Goal: Browse casually

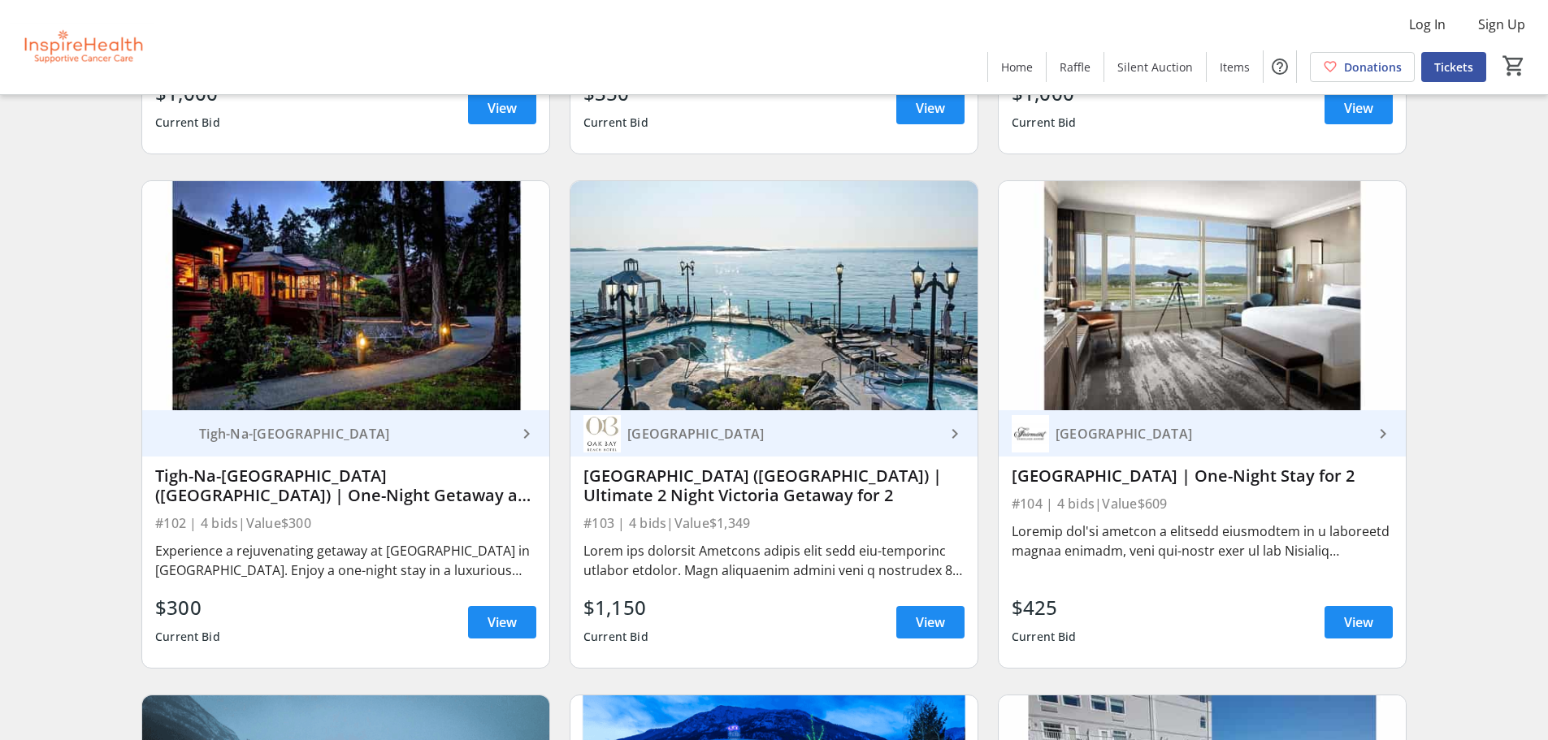
scroll to position [1600, 0]
click at [498, 630] on span "View" at bounding box center [501, 621] width 29 height 19
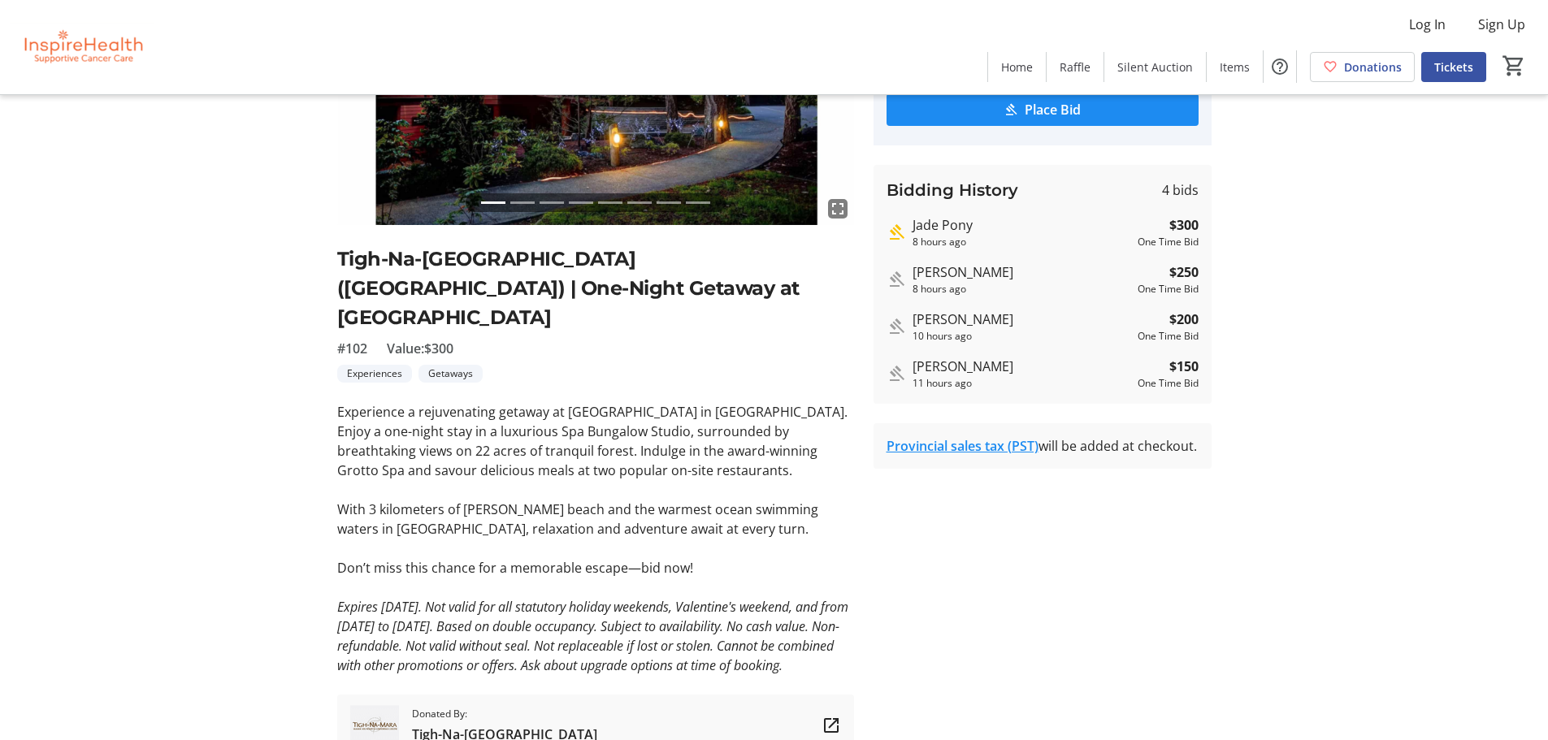
scroll to position [220, 0]
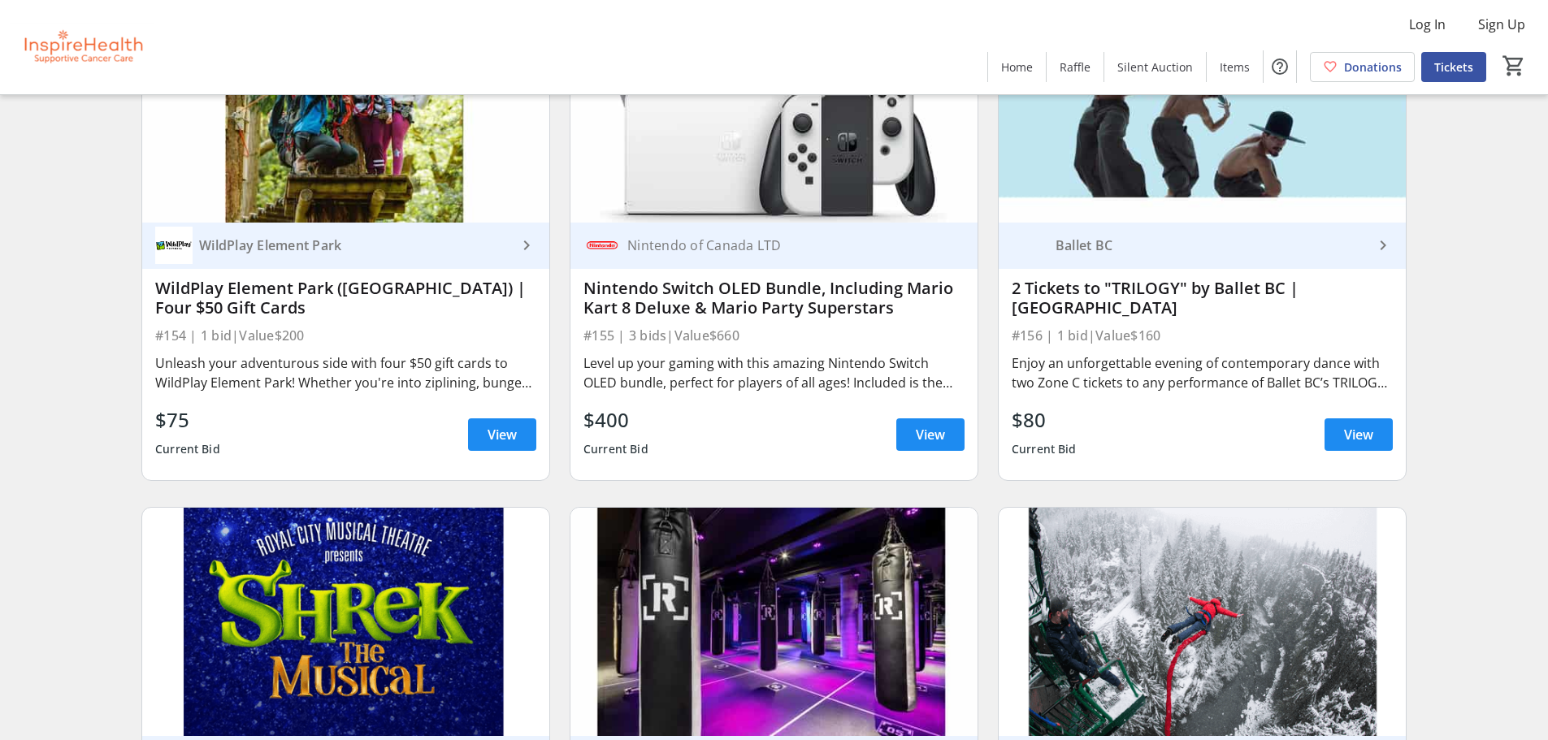
scroll to position [4872, 0]
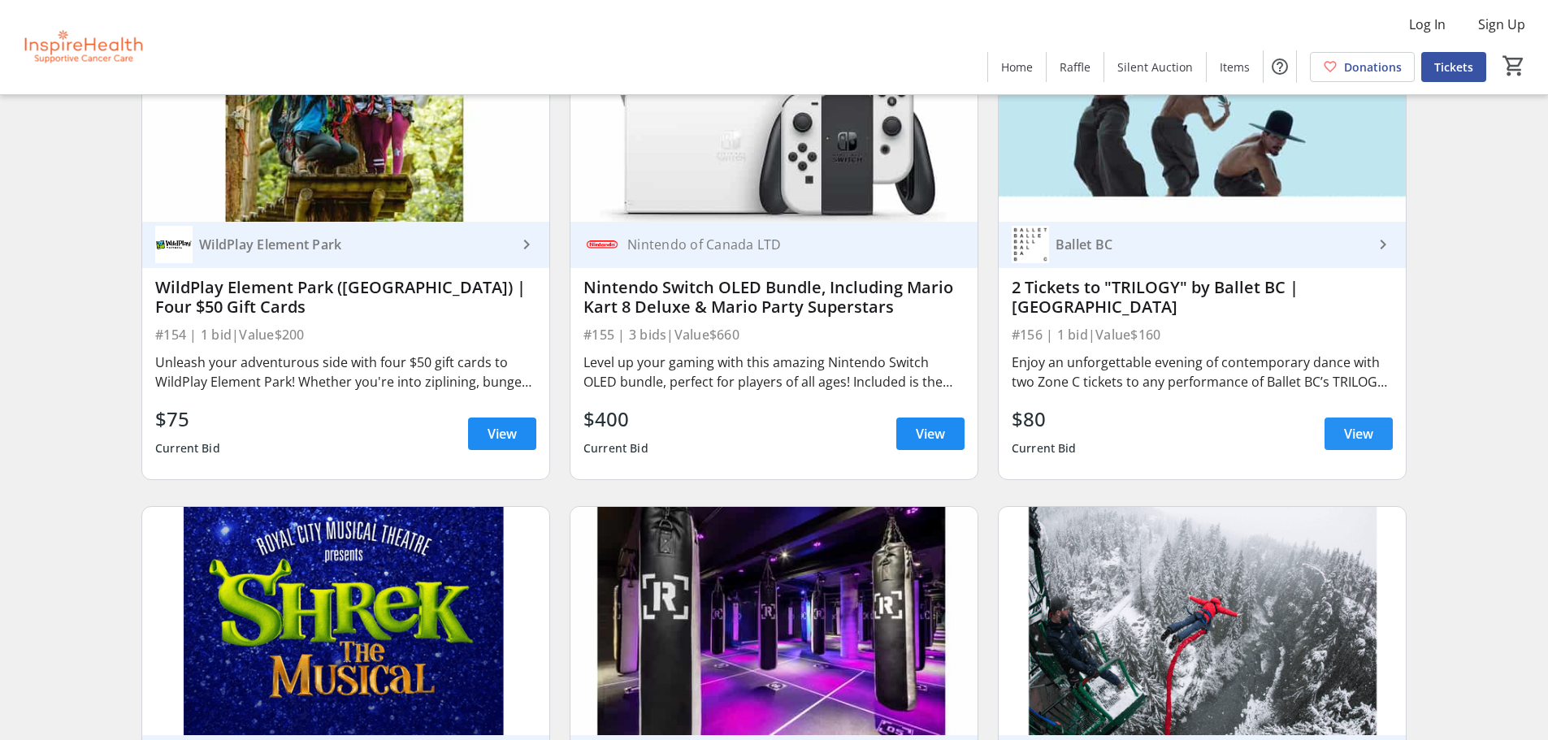
click at [1361, 424] on span "View" at bounding box center [1358, 433] width 29 height 19
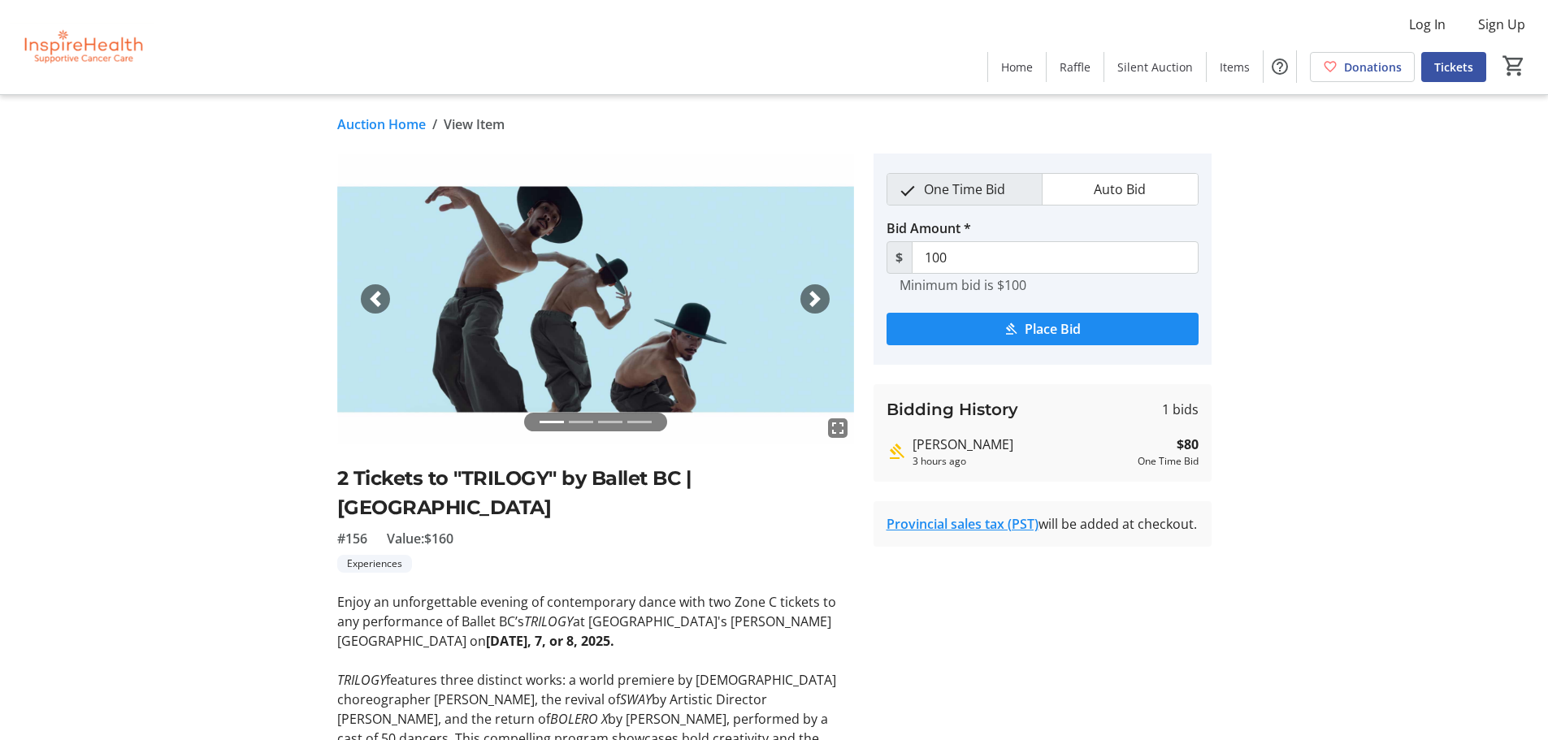
click at [825, 292] on div "Next" at bounding box center [814, 298] width 29 height 29
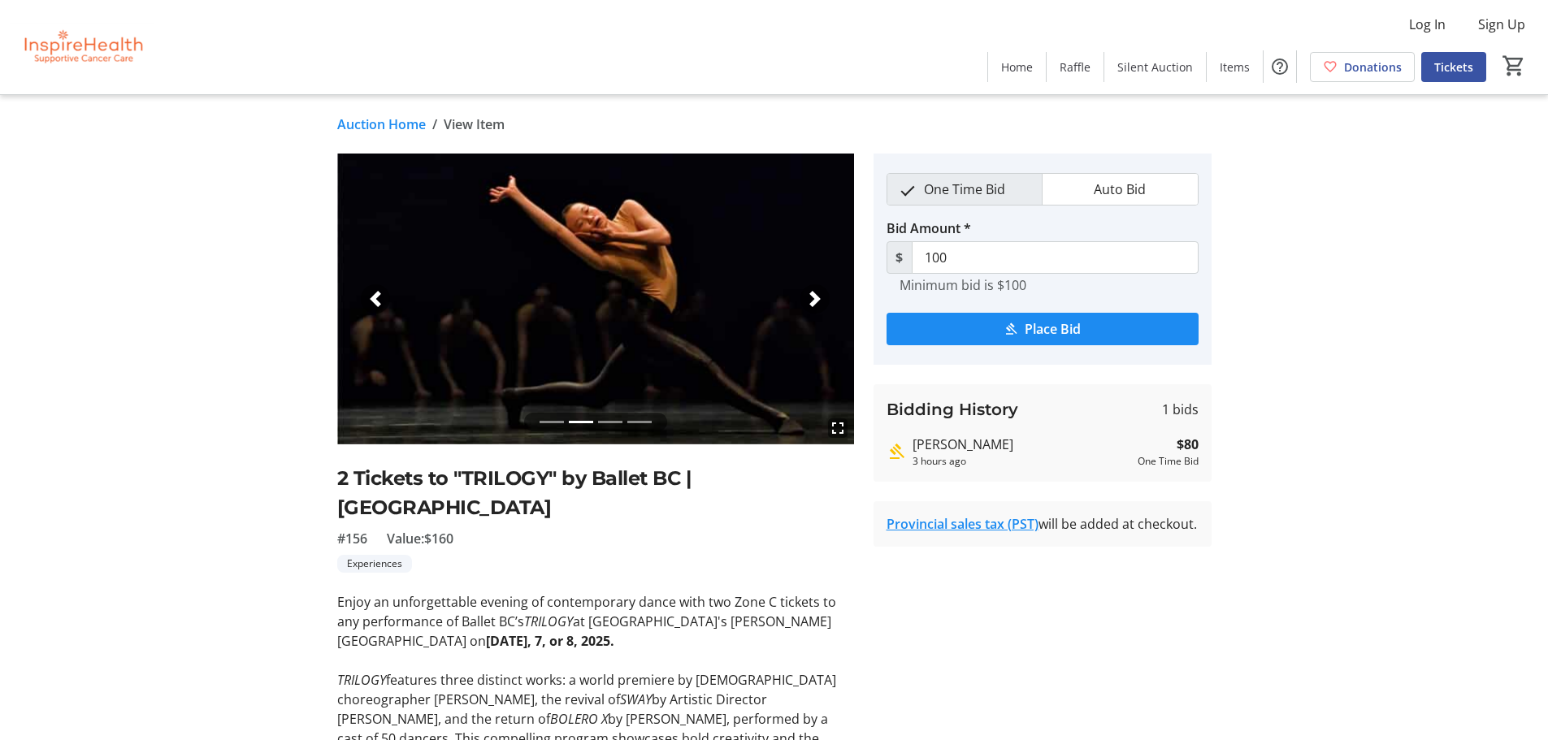
click at [825, 292] on div "Next" at bounding box center [814, 298] width 29 height 29
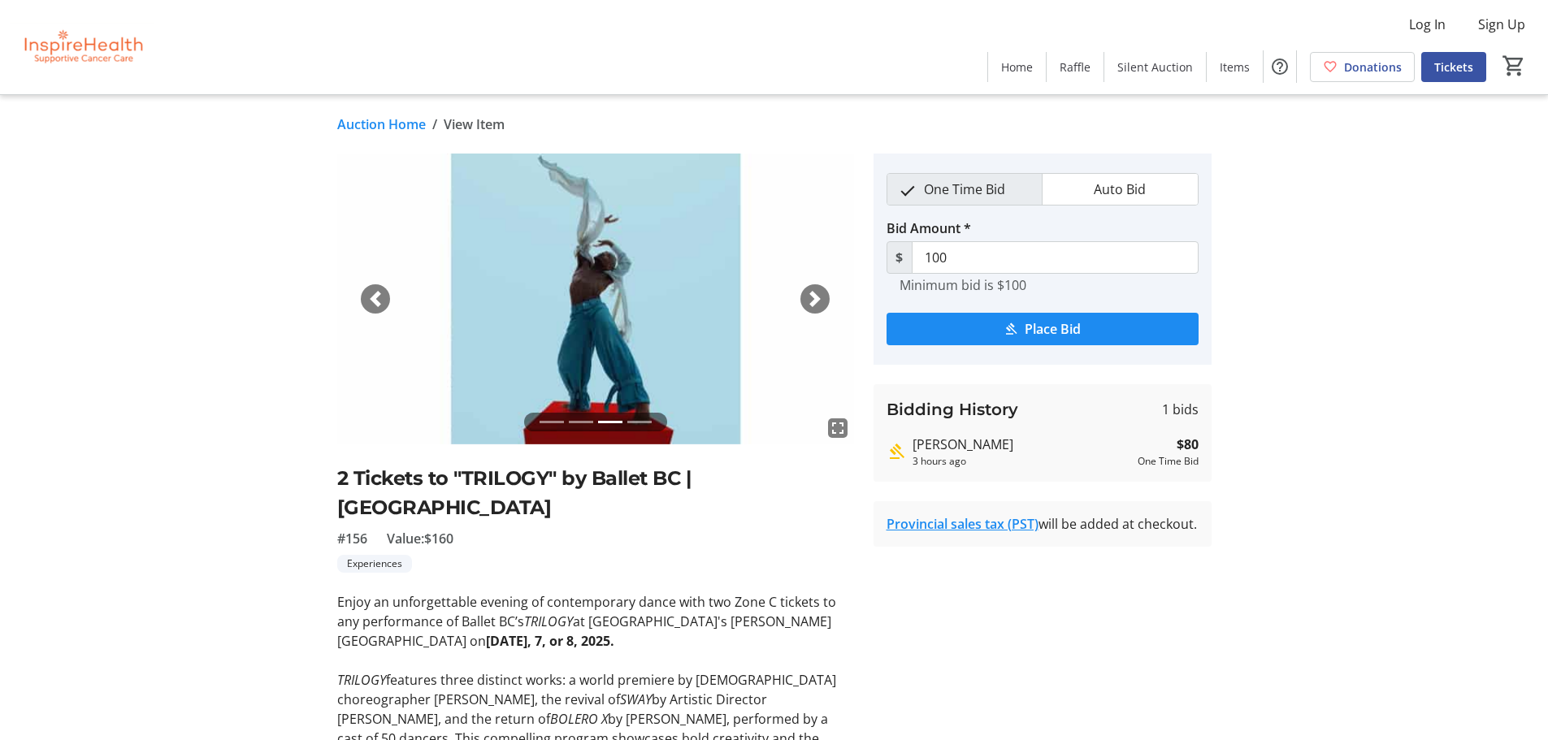
click at [825, 292] on div "Next" at bounding box center [814, 298] width 29 height 29
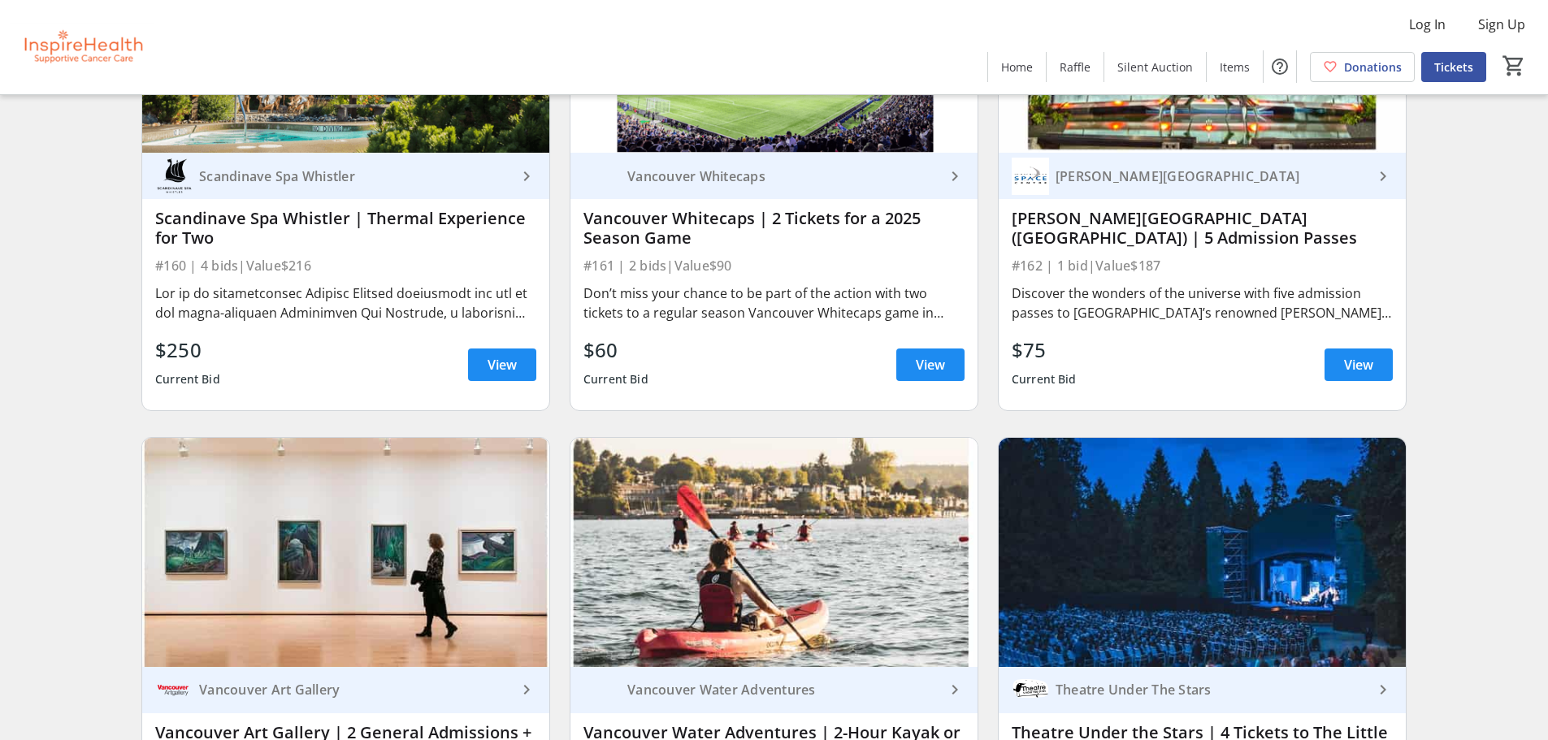
scroll to position [5970, 0]
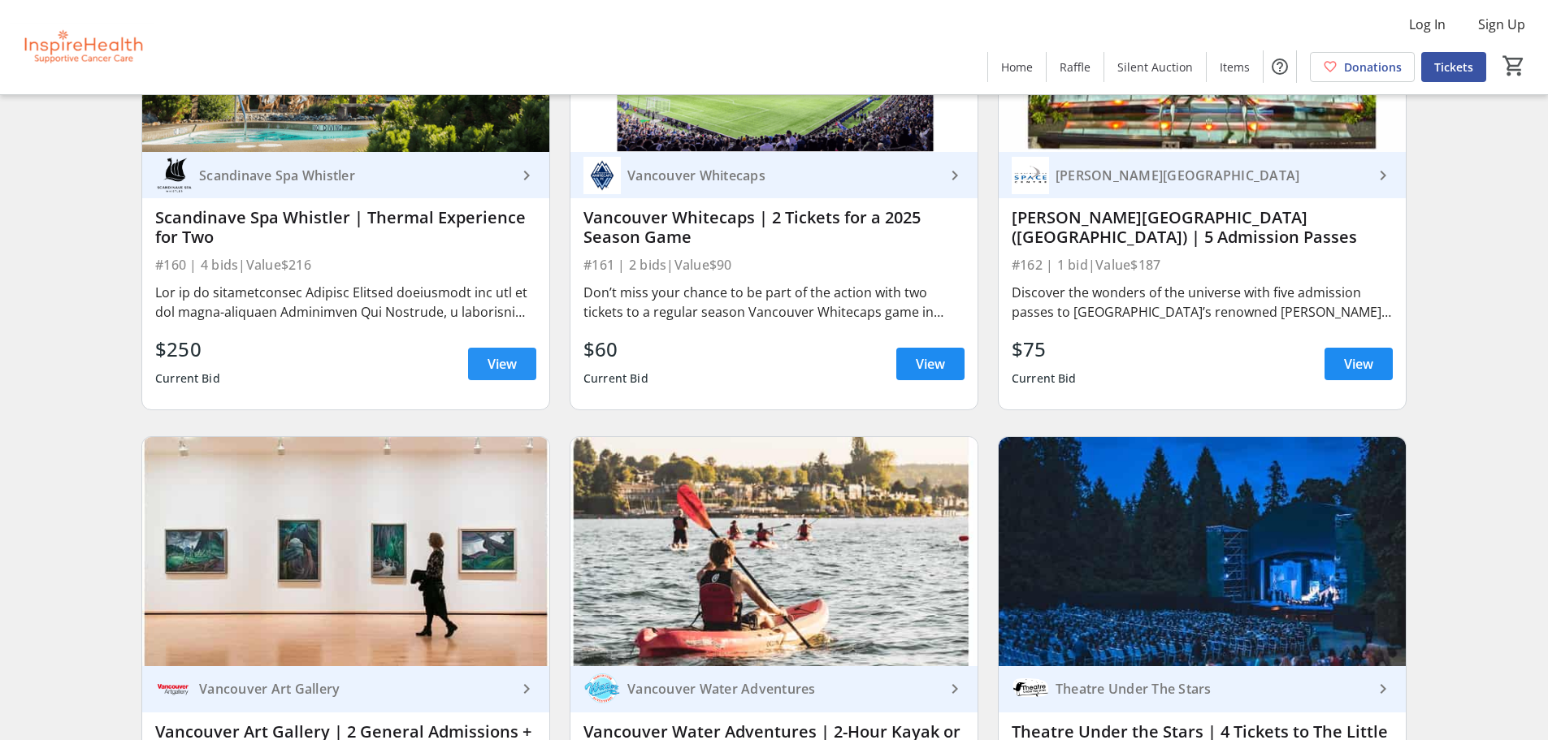
click at [493, 374] on span "View" at bounding box center [501, 363] width 29 height 19
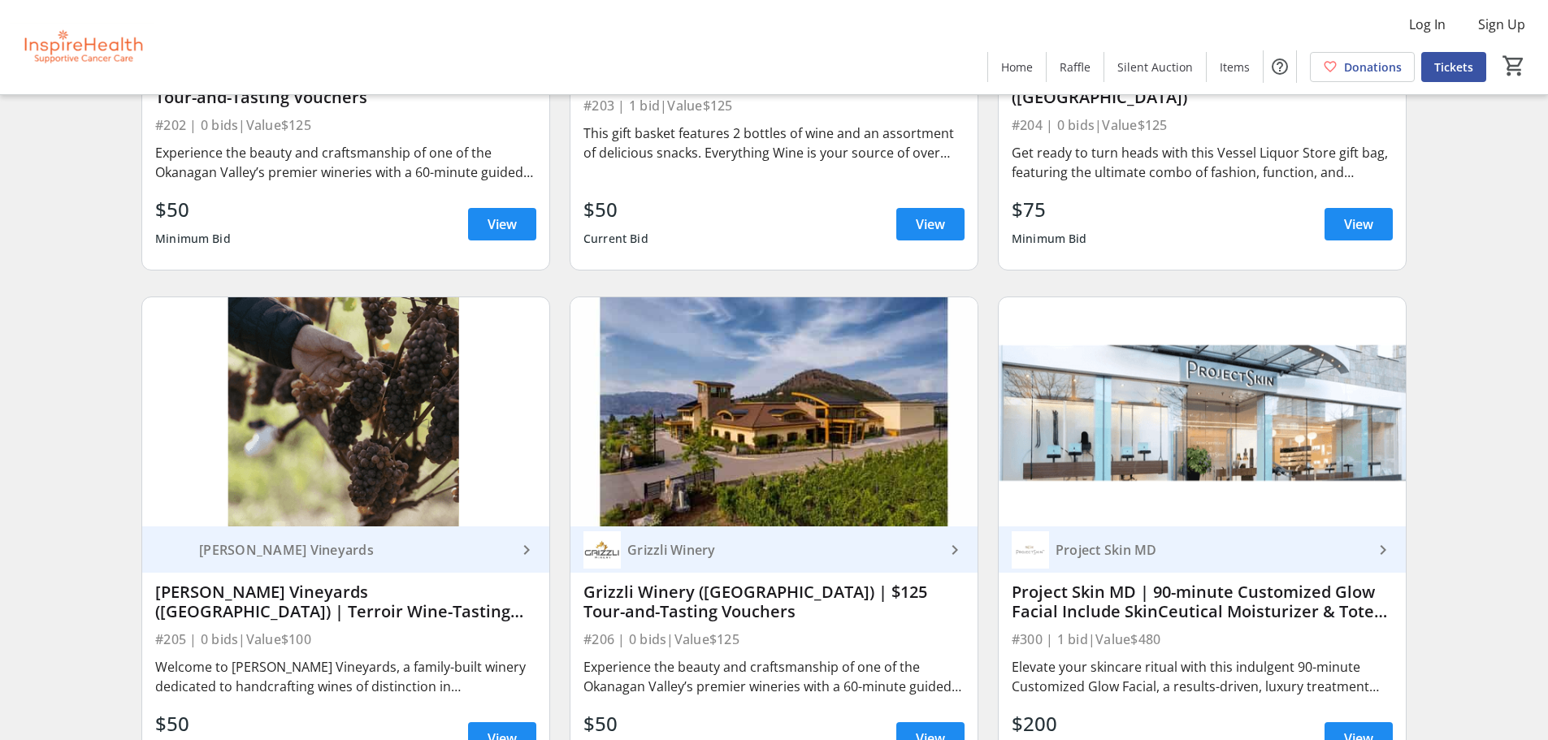
scroll to position [7652, 0]
drag, startPoint x: 405, startPoint y: 336, endPoint x: 1437, endPoint y: 580, distance: 1060.1
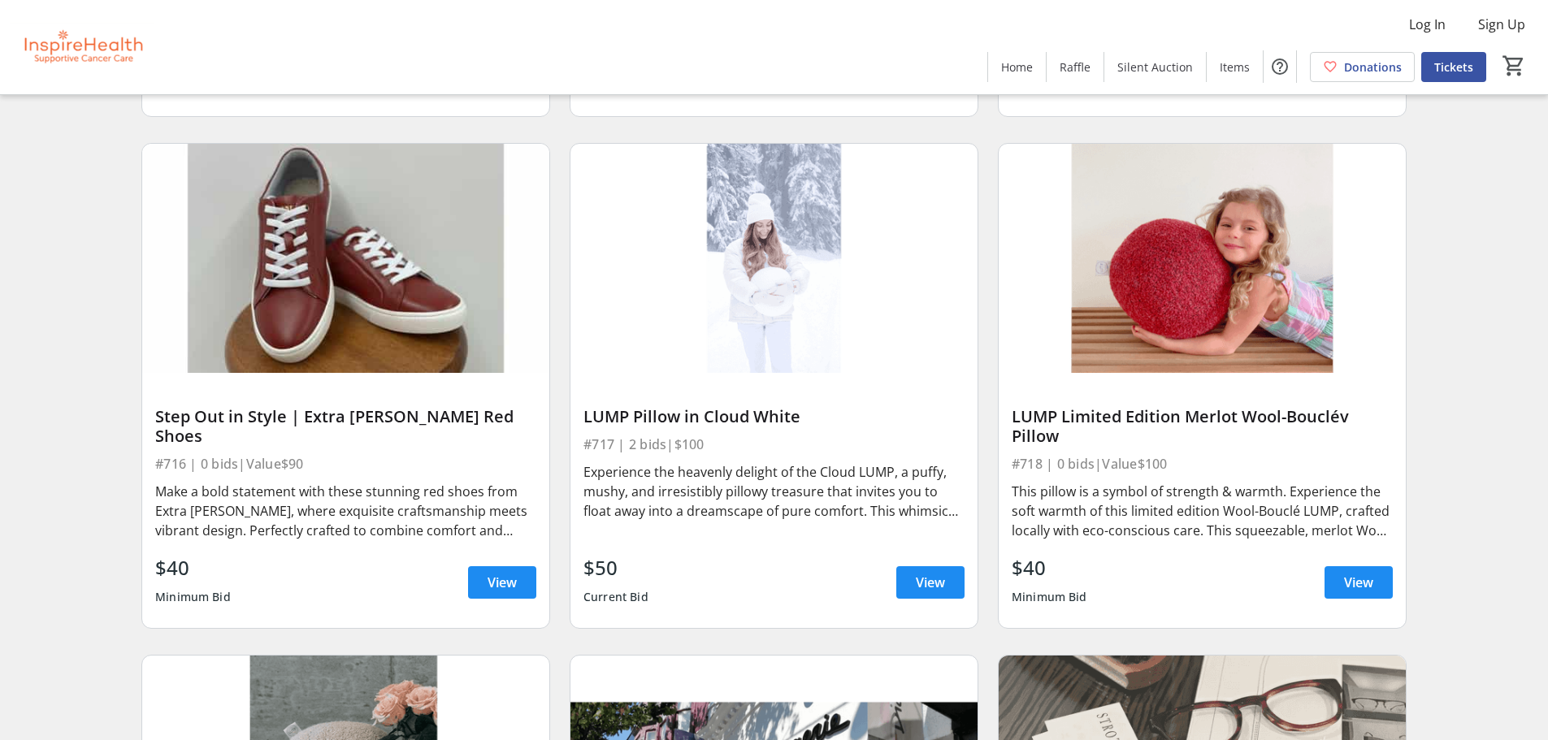
scroll to position [16025, 0]
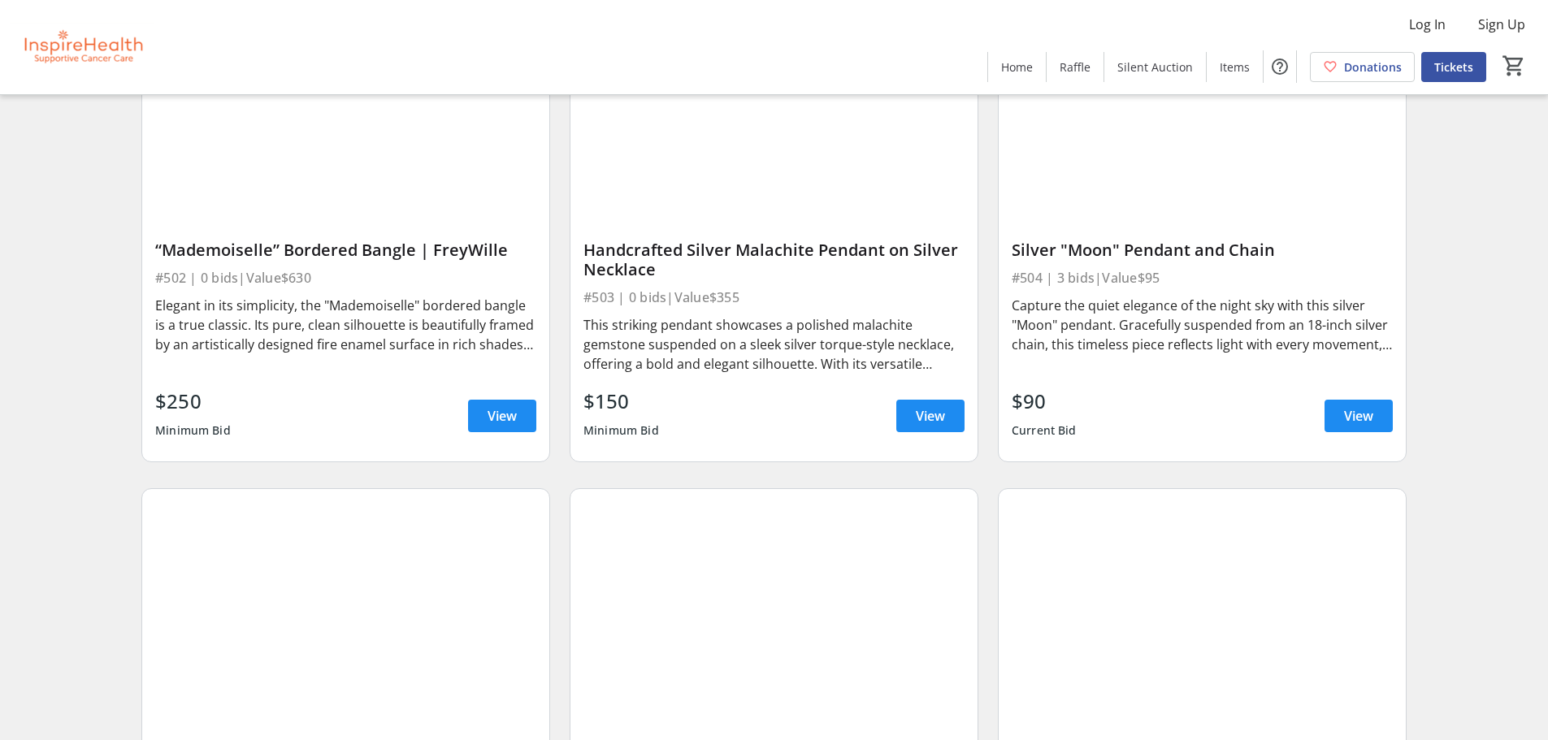
scroll to position [10014, 0]
